Goal: Task Accomplishment & Management: Use online tool/utility

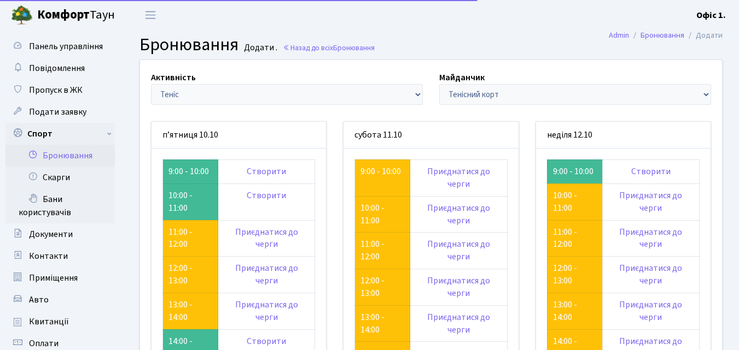
scroll to position [383, 0]
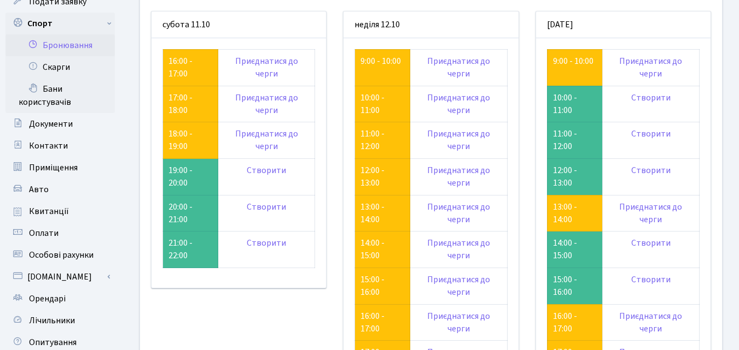
scroll to position [109, 0]
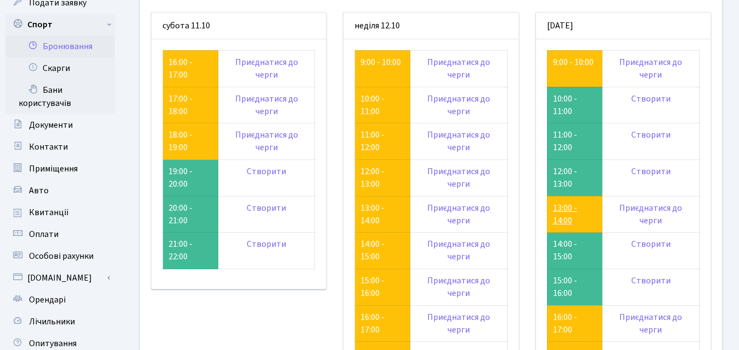
click at [557, 209] on link "13:00 - 14:00" at bounding box center [565, 214] width 24 height 25
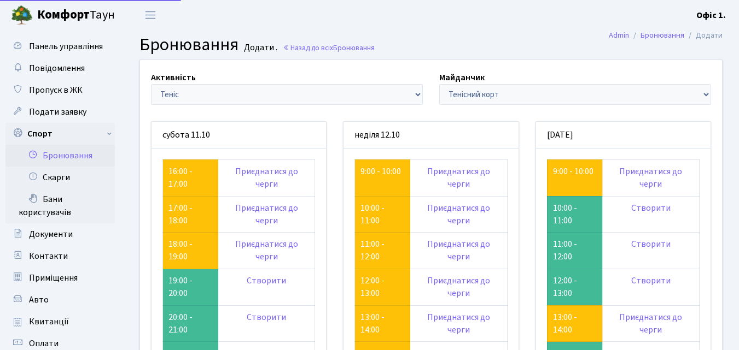
scroll to position [109, 0]
